Goal: Task Accomplishment & Management: Manage account settings

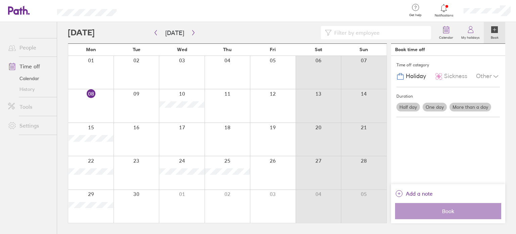
click at [89, 148] on div at bounding box center [90, 139] width 45 height 33
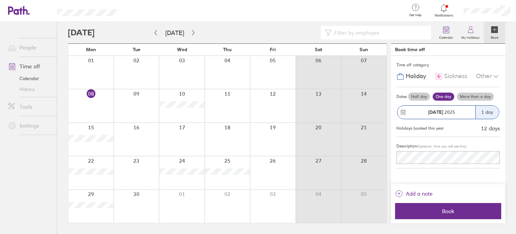
click at [414, 95] on label "Half day" at bounding box center [420, 96] width 22 height 8
click at [0, 0] on input "Half day" at bounding box center [0, 0] width 0 height 0
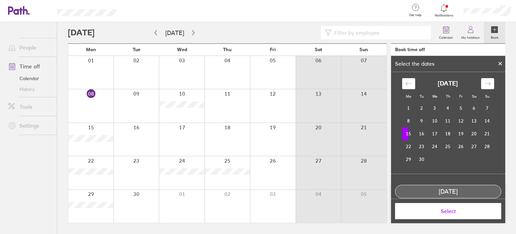
scroll to position [29, 0]
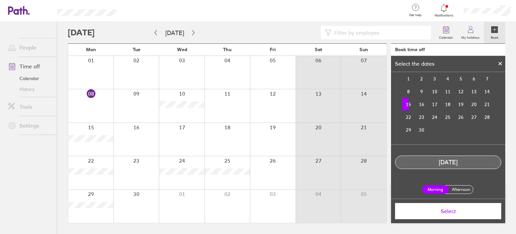
click at [458, 190] on label "Afternoon" at bounding box center [461, 189] width 27 height 8
click at [0, 0] on input "Afternoon" at bounding box center [0, 0] width 0 height 0
click at [449, 212] on span "Select" at bounding box center [448, 211] width 97 height 6
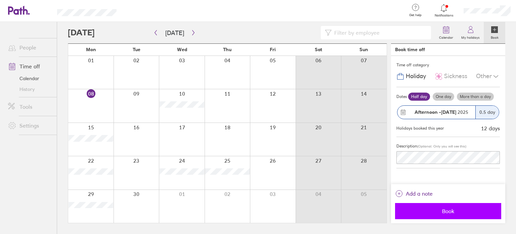
click at [451, 214] on span "Book" at bounding box center [448, 211] width 97 height 6
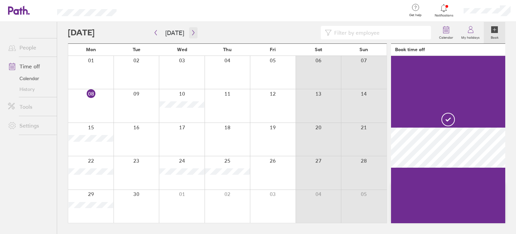
click at [192, 34] on icon "button" at bounding box center [193, 32] width 5 height 5
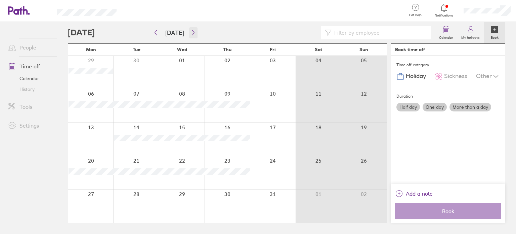
click at [192, 34] on icon "button" at bounding box center [193, 32] width 5 height 5
click at [221, 136] on div at bounding box center [228, 139] width 46 height 33
